Goal: Find specific page/section: Find specific page/section

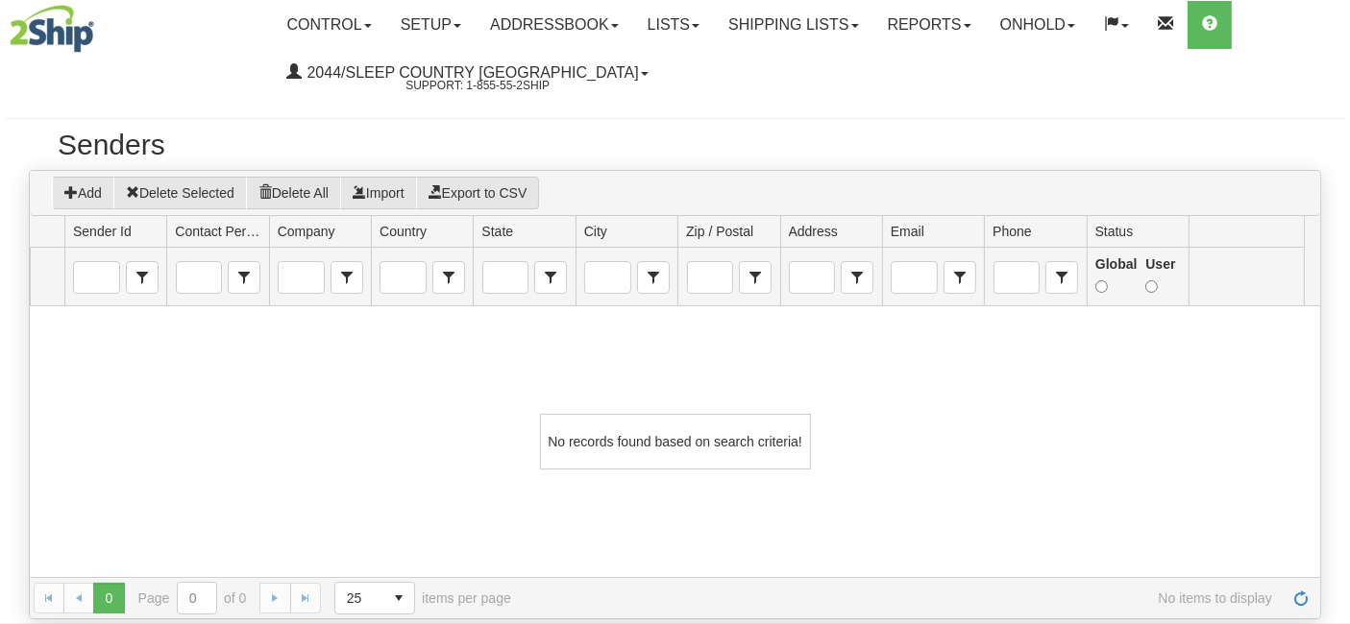
scroll to position [1, 0]
click at [425, 18] on link "Setup" at bounding box center [430, 25] width 89 height 48
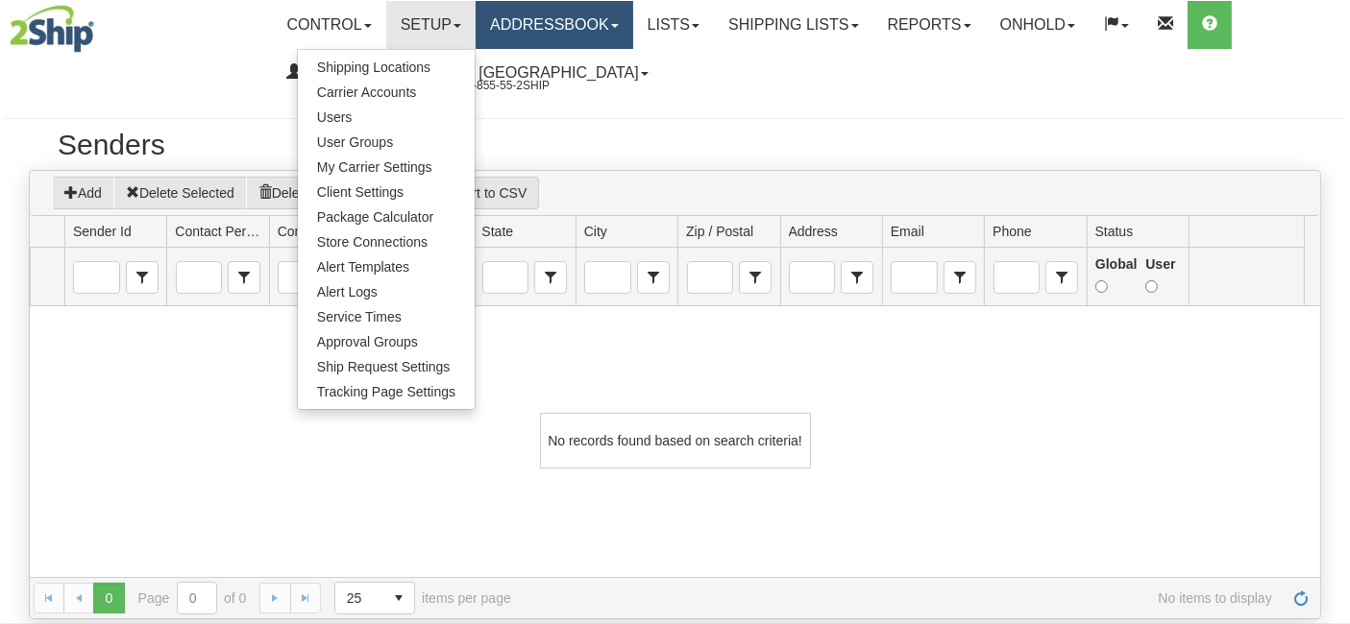
click at [566, 25] on link "Addressbook" at bounding box center [555, 25] width 158 height 48
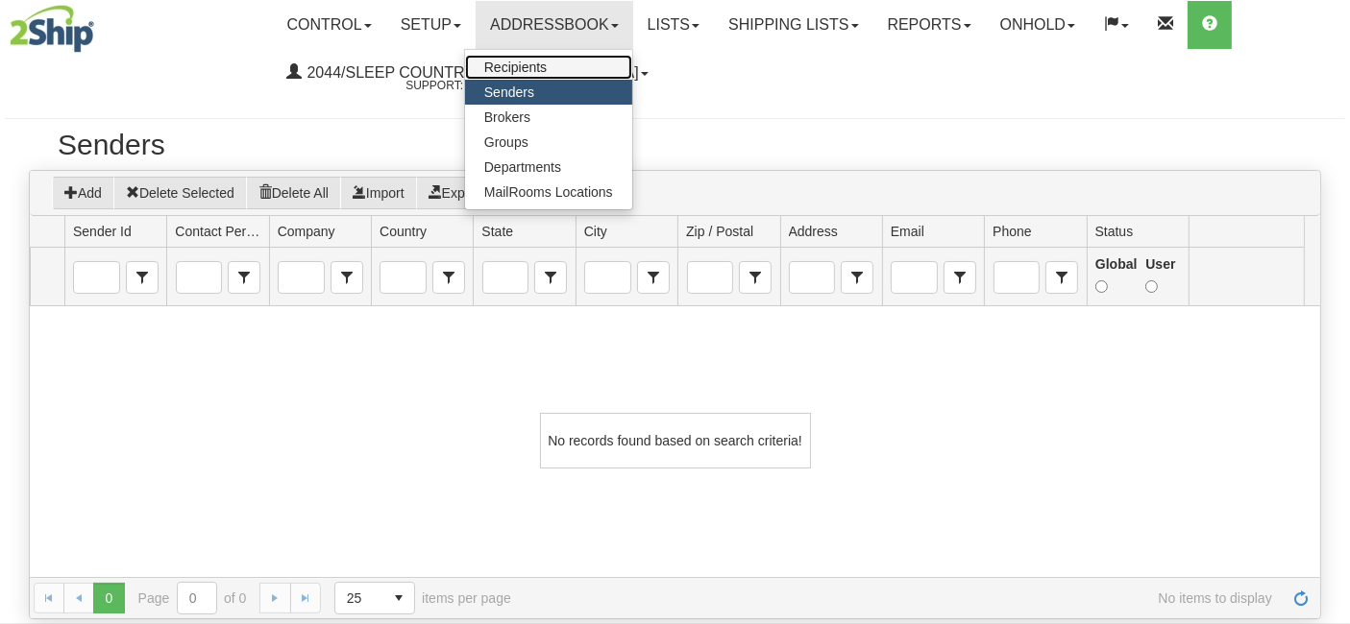
click at [538, 64] on span "Recipients" at bounding box center [515, 67] width 62 height 15
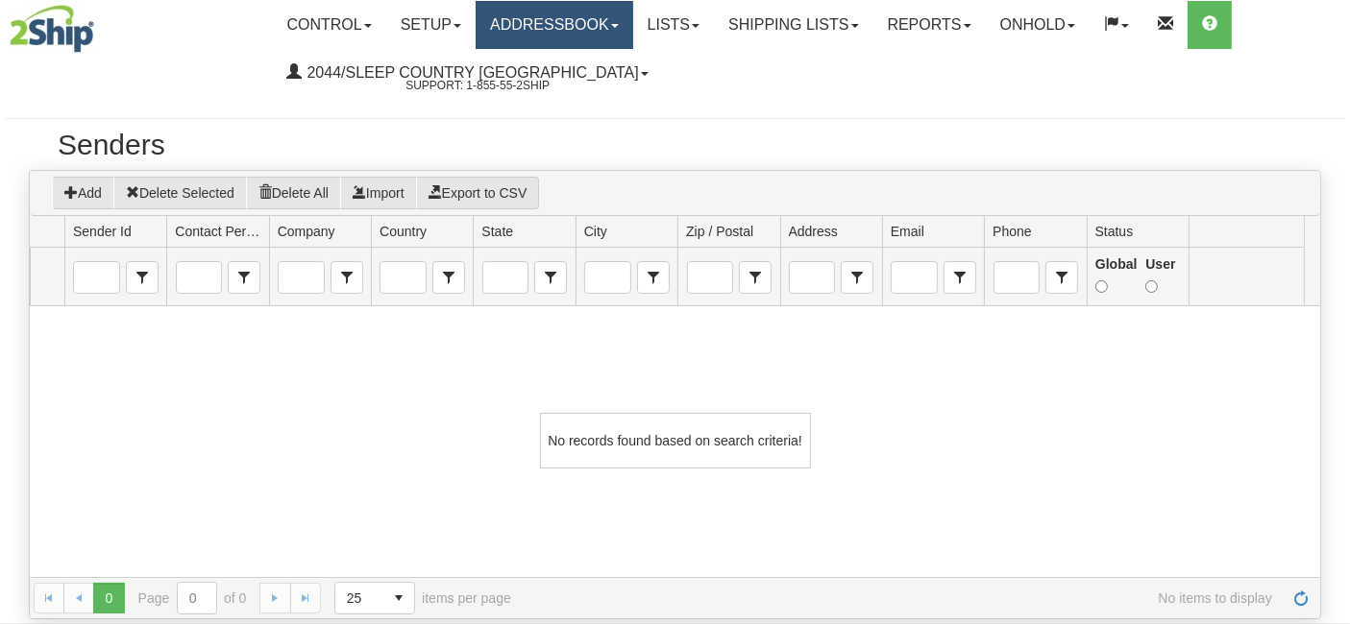
click at [568, 22] on link "Addressbook" at bounding box center [555, 25] width 158 height 48
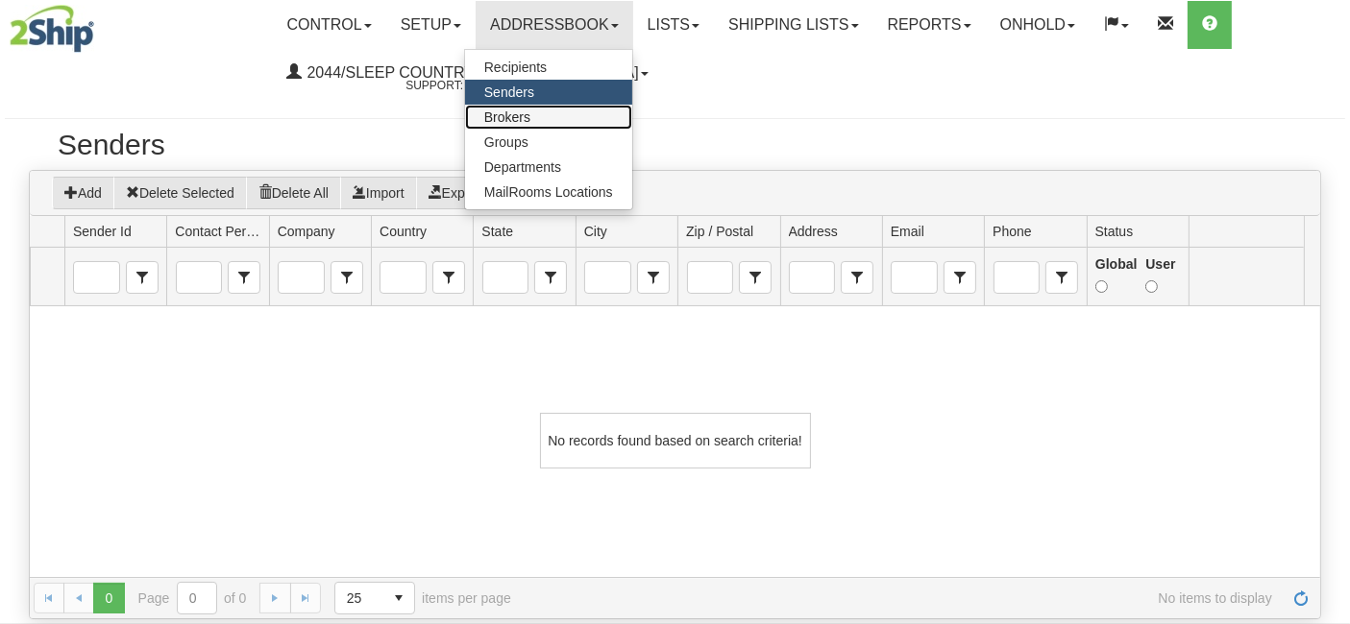
click at [526, 114] on span "Brokers" at bounding box center [507, 117] width 46 height 15
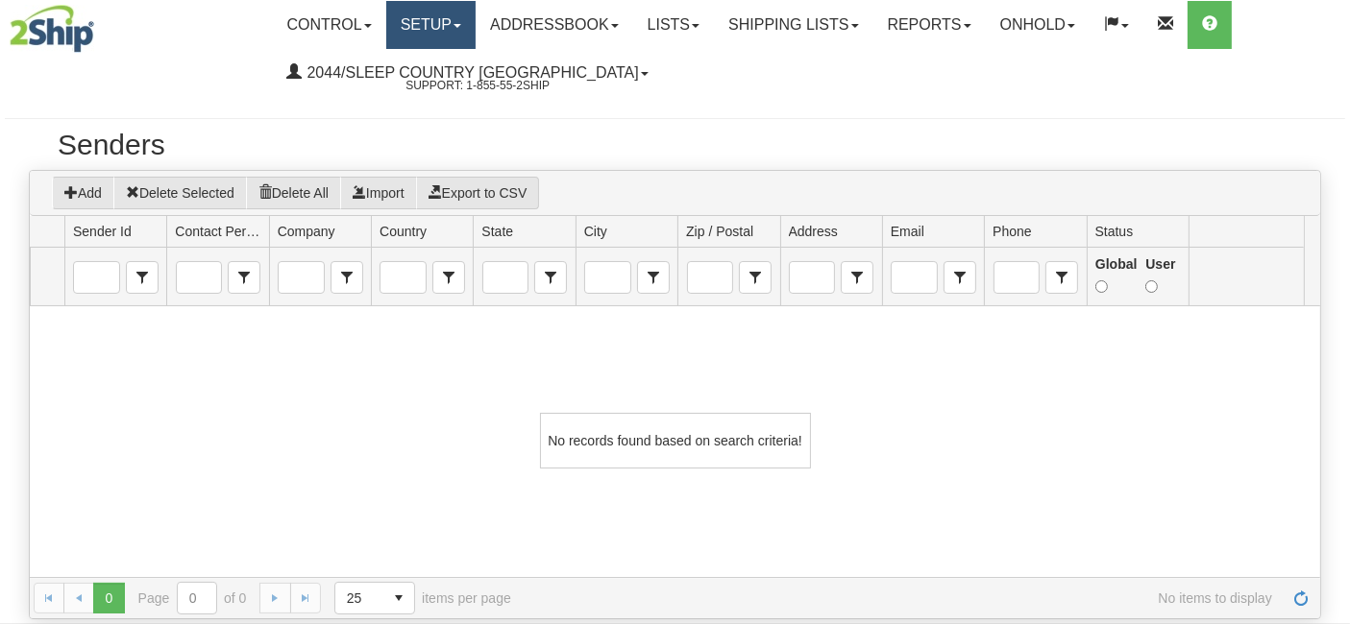
click at [443, 31] on link "Setup" at bounding box center [430, 25] width 89 height 48
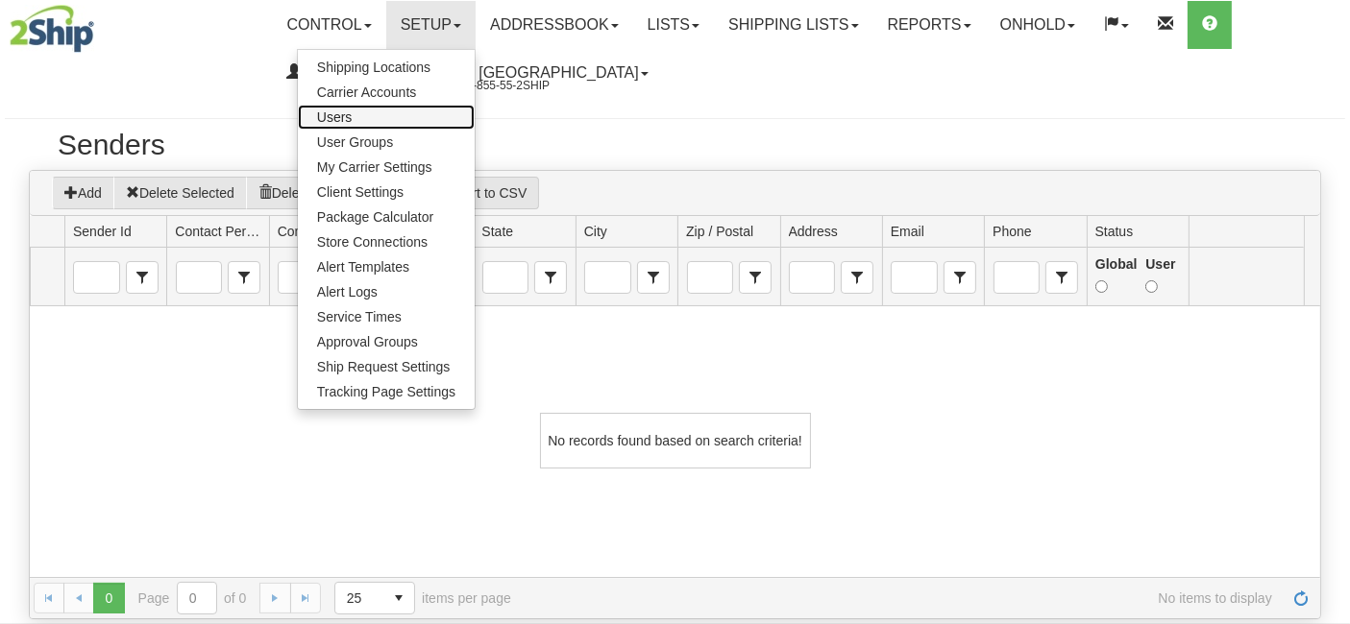
click at [377, 116] on link "Users" at bounding box center [386, 117] width 177 height 25
